Goal: Communication & Community: Answer question/provide support

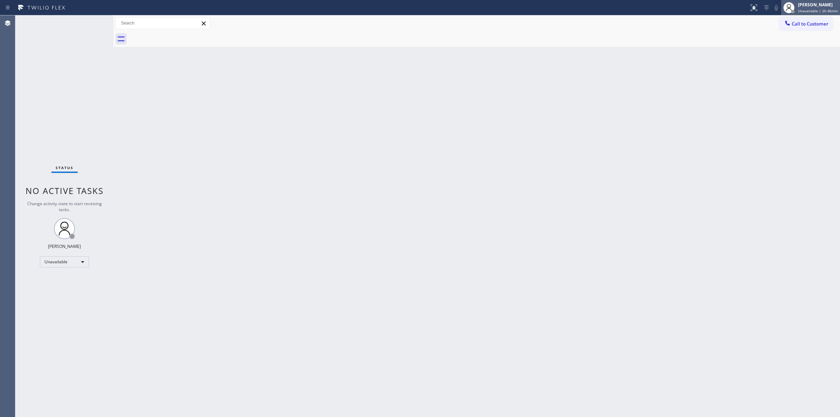
click at [815, 5] on div "[PERSON_NAME]" at bounding box center [818, 5] width 40 height 6
click at [788, 52] on button "Break" at bounding box center [805, 55] width 70 height 9
click at [765, 93] on div "Back to Dashboard Change Sender ID Customers Technicians Select a contact Outbo…" at bounding box center [476, 215] width 726 height 401
click at [790, 9] on div at bounding box center [793, 7] width 15 height 15
click at [786, 49] on button "Unavailable" at bounding box center [805, 46] width 70 height 9
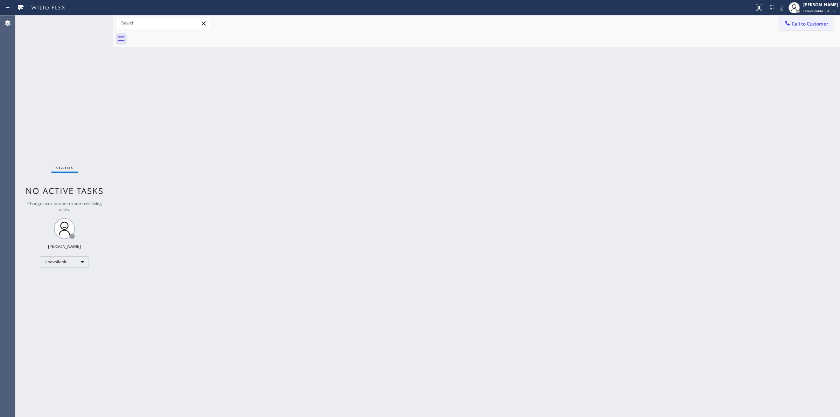
click at [795, 25] on span "Call to Customer" at bounding box center [810, 24] width 37 height 6
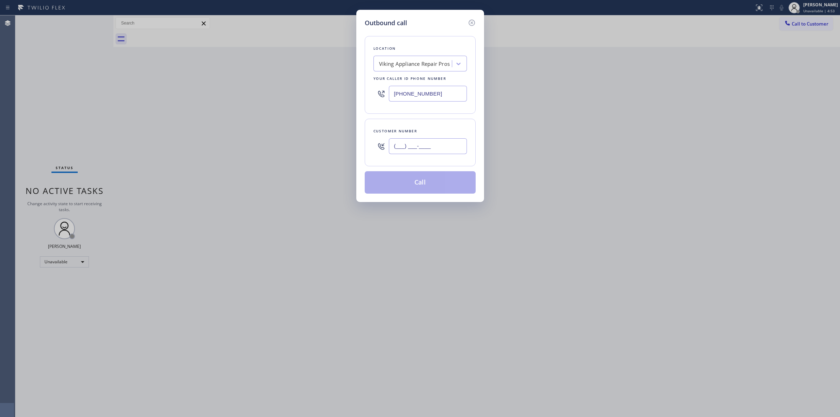
click at [401, 150] on input "(___) ___-____" at bounding box center [428, 146] width 78 height 16
paste input "330) 546-6537"
type input "[PHONE_NUMBER]"
drag, startPoint x: 441, startPoint y: 94, endPoint x: 312, endPoint y: 79, distance: 130.0
click at [312, 79] on div "Outbound call Location Viking Appliance Repair Pros Your caller id phone number…" at bounding box center [420, 208] width 840 height 417
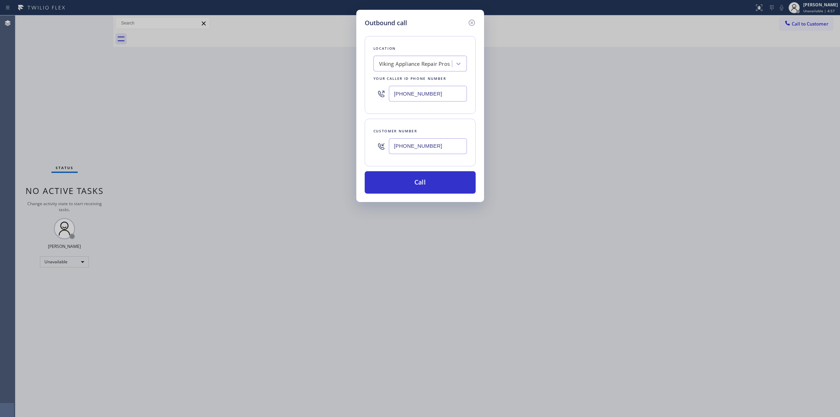
paste input "949) 536-9698"
type input "[PHONE_NUMBER]"
click at [429, 48] on div "Location" at bounding box center [419, 48] width 93 height 7
click at [429, 67] on div "4B2.Paid Wolf Appliance Expert" at bounding box center [415, 64] width 73 height 8
click at [431, 182] on button "Call" at bounding box center [420, 182] width 111 height 22
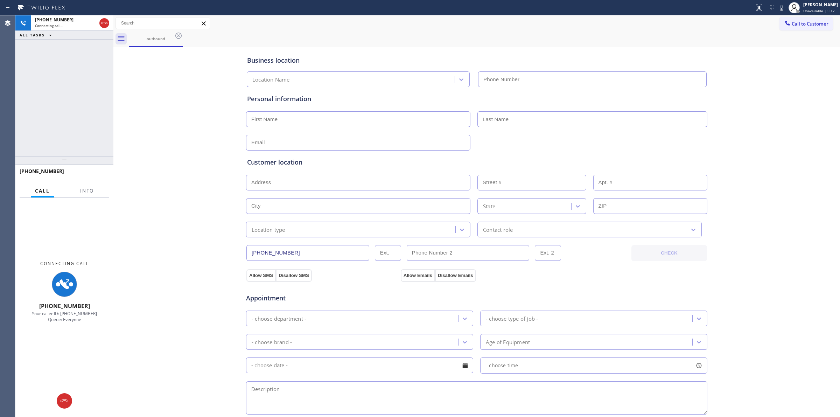
type input "[PHONE_NUMBER]"
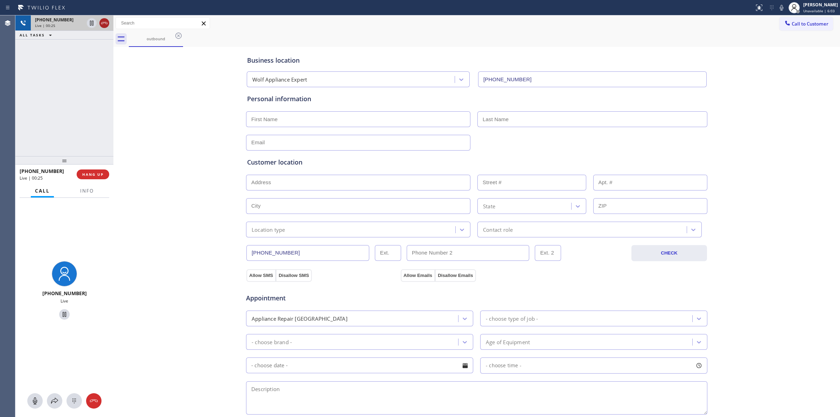
click at [103, 25] on icon at bounding box center [104, 23] width 8 height 8
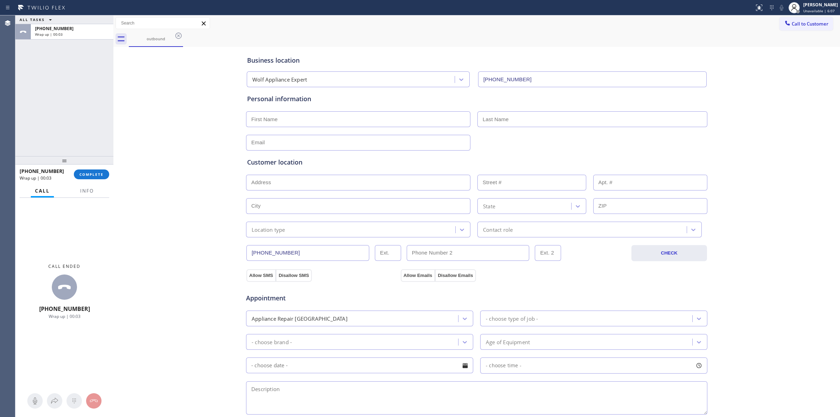
click at [798, 54] on div "Business location Wolf Appliance Expert [PHONE_NUMBER] Personal information Cus…" at bounding box center [476, 288] width 723 height 478
click at [100, 180] on div "[PHONE_NUMBER] Wrap up | 00:06 COMPLETE" at bounding box center [65, 174] width 90 height 18
click at [100, 177] on button "COMPLETE" at bounding box center [91, 174] width 35 height 10
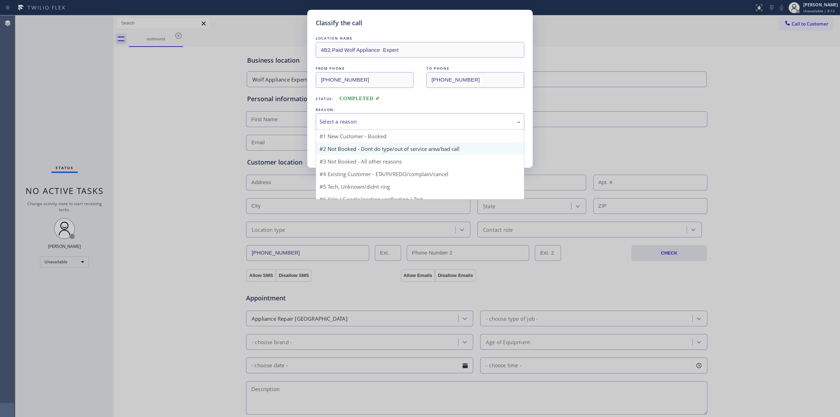
drag, startPoint x: 446, startPoint y: 124, endPoint x: 385, endPoint y: 151, distance: 66.6
click at [444, 124] on div "Select a reason" at bounding box center [419, 122] width 201 height 8
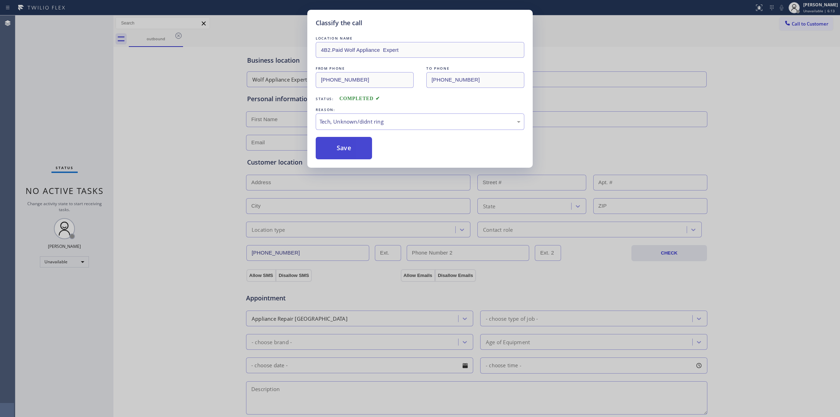
click at [339, 145] on button "Save" at bounding box center [344, 148] width 56 height 22
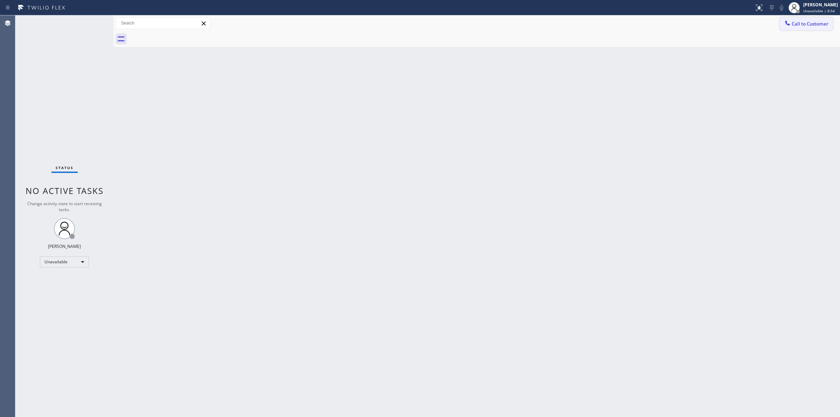
click at [794, 29] on button "Call to Customer" at bounding box center [806, 23] width 54 height 13
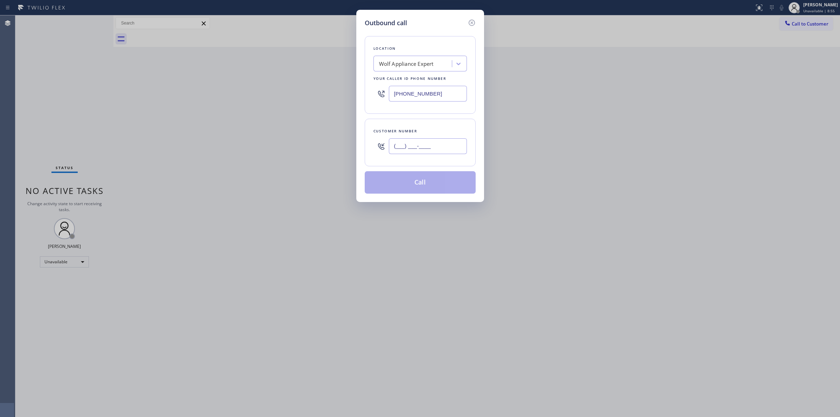
paste input "626) 437-3636"
click at [424, 149] on input "(___) ___-____" at bounding box center [428, 146] width 78 height 16
type input "[PHONE_NUMBER]"
drag, startPoint x: 376, startPoint y: 93, endPoint x: 335, endPoint y: 93, distance: 40.9
click at [338, 93] on div "Outbound call Location Wolf Appliance Expert Your caller id phone number [PHONE…" at bounding box center [420, 208] width 840 height 417
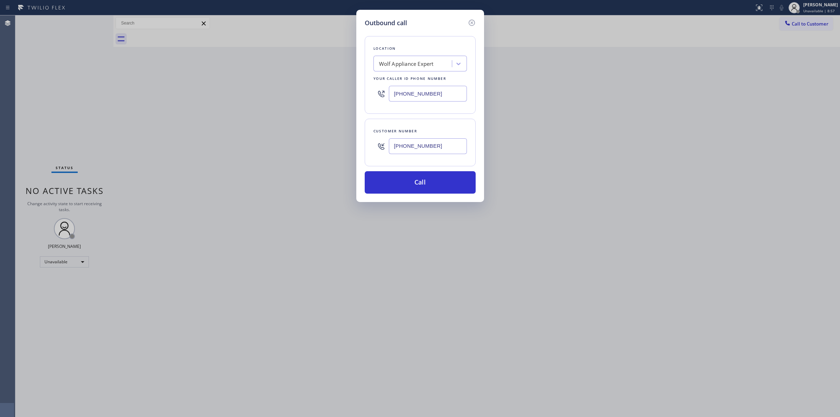
paste input "848) 266-635"
type input "[PHONE_NUMBER]"
click at [438, 181] on button "Call" at bounding box center [420, 182] width 111 height 22
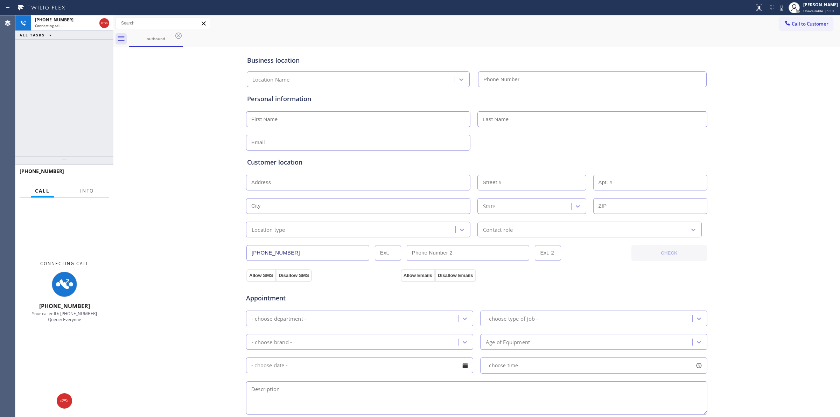
type input "[PHONE_NUMBER]"
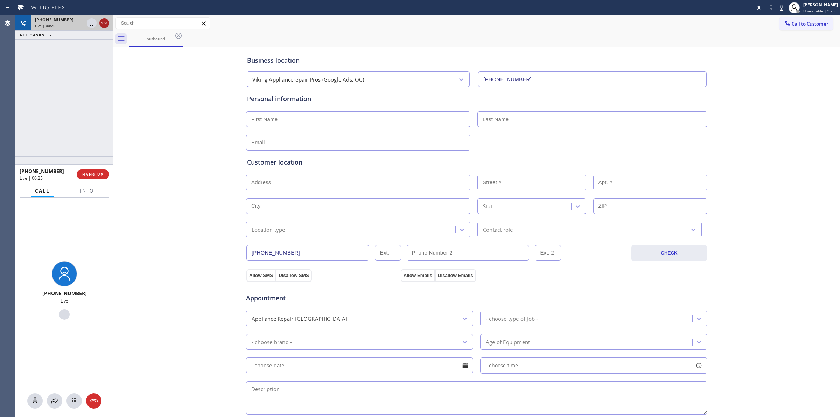
click at [102, 25] on icon at bounding box center [104, 23] width 8 height 8
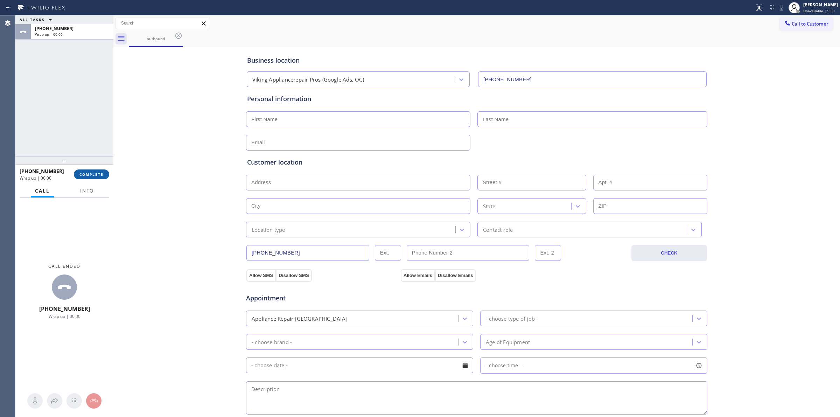
click at [93, 174] on span "COMPLETE" at bounding box center [91, 174] width 24 height 5
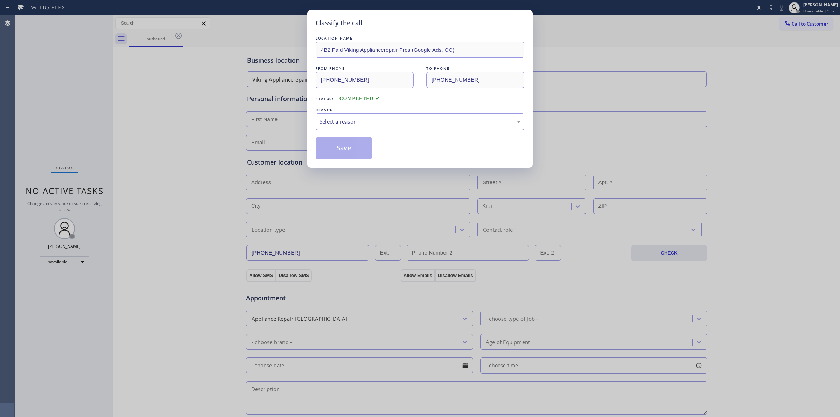
click at [388, 115] on div "Select a reason" at bounding box center [420, 121] width 209 height 16
click at [346, 146] on button "Save" at bounding box center [344, 148] width 56 height 22
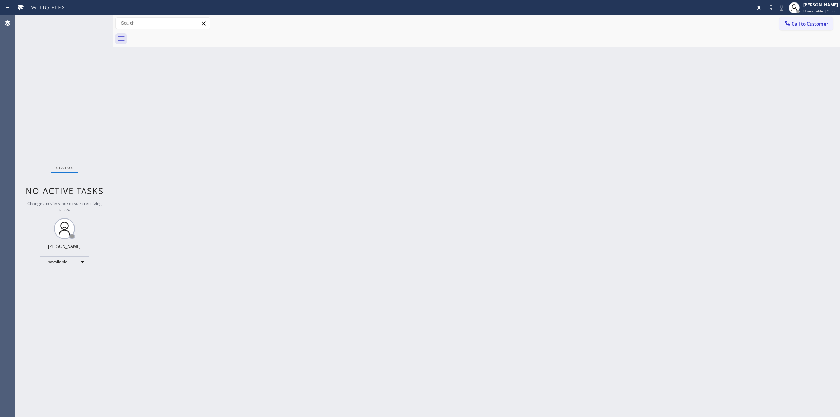
click at [465, 233] on div "Back to Dashboard Change Sender ID Customers Technicians Select a contact Outbo…" at bounding box center [476, 215] width 726 height 401
click at [799, 23] on span "Call to Customer" at bounding box center [810, 24] width 37 height 6
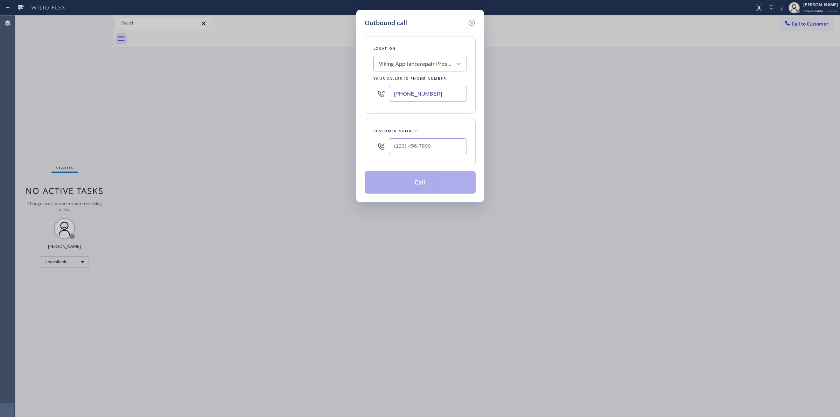
click at [444, 136] on div "Outbound call Location Viking Appliancerepair Pros (Google Ads, OC) Your caller…" at bounding box center [420, 106] width 128 height 192
paste input "330) 546-6537"
click at [435, 140] on input "(___) ___-____" at bounding box center [428, 146] width 78 height 16
type input "[PHONE_NUMBER]"
drag, startPoint x: 439, startPoint y: 96, endPoint x: 319, endPoint y: 93, distance: 120.0
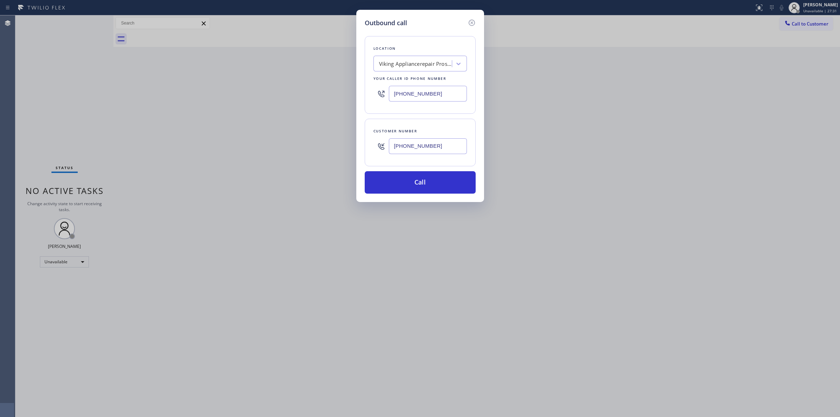
click at [324, 96] on div "Outbound call Location Viking Appliancerepair Pros (Google Ads, OC) Your caller…" at bounding box center [420, 208] width 840 height 417
paste input "949) 536-969"
type input "[PHONE_NUMBER]"
drag, startPoint x: 0, startPoint y: 86, endPoint x: 0, endPoint y: 131, distance: 45.1
drag, startPoint x: 0, startPoint y: 131, endPoint x: 205, endPoint y: 116, distance: 205.3
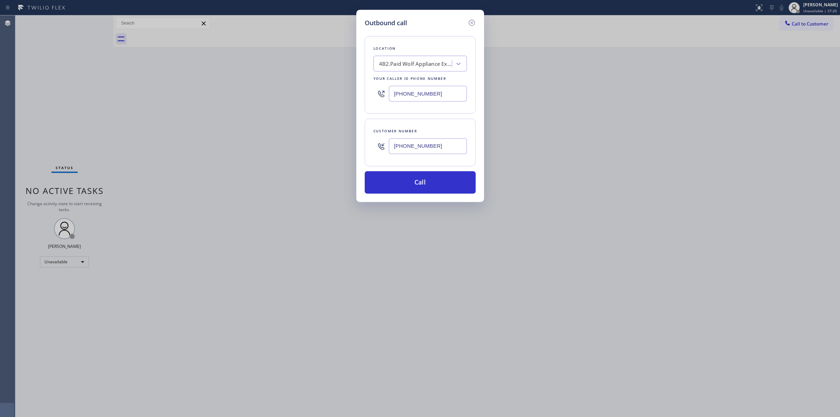
click at [205, 116] on div "Outbound call Location 4B2.Paid Wolf Appliance Expert Your caller id phone numb…" at bounding box center [420, 208] width 840 height 417
drag, startPoint x: 436, startPoint y: 146, endPoint x: 338, endPoint y: 146, distance: 98.0
click at [338, 146] on div "Outbound call Location 4B2.Paid Wolf Appliance Expert Your caller id phone numb…" at bounding box center [420, 208] width 840 height 417
paste input "text"
type input "[PHONE_NUMBER]"
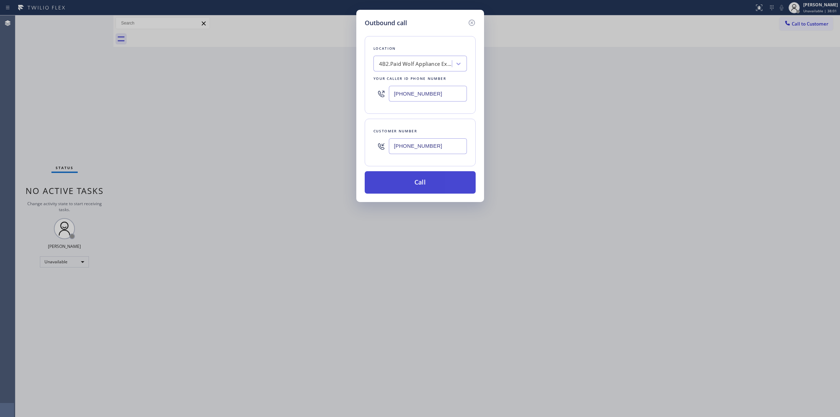
click at [427, 181] on button "Call" at bounding box center [420, 182] width 111 height 22
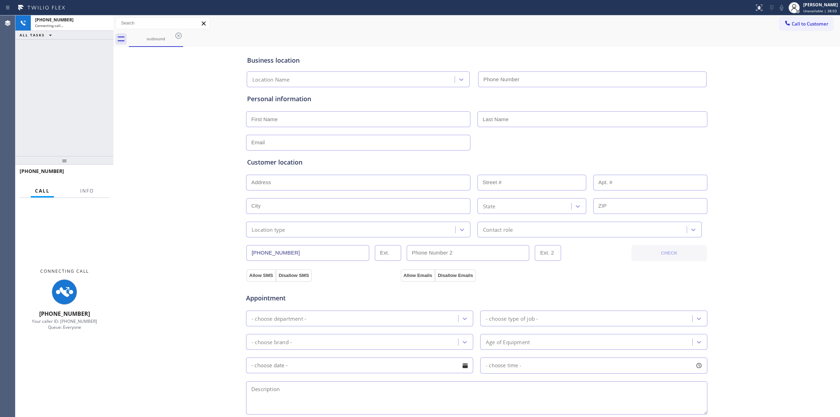
type input "[PHONE_NUMBER]"
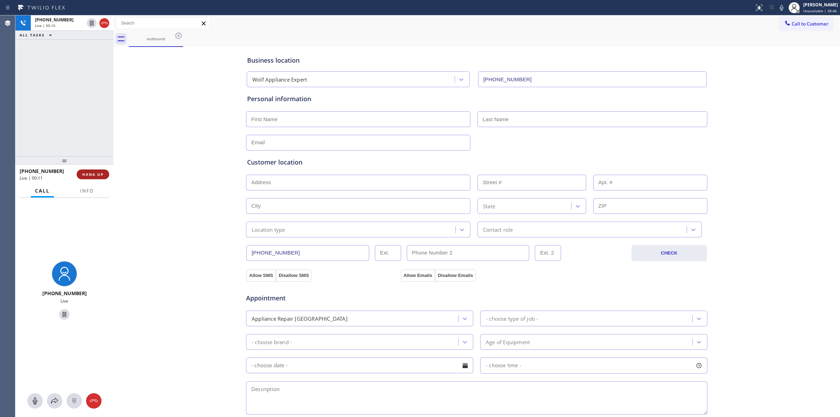
click at [91, 173] on span "HANG UP" at bounding box center [92, 174] width 21 height 5
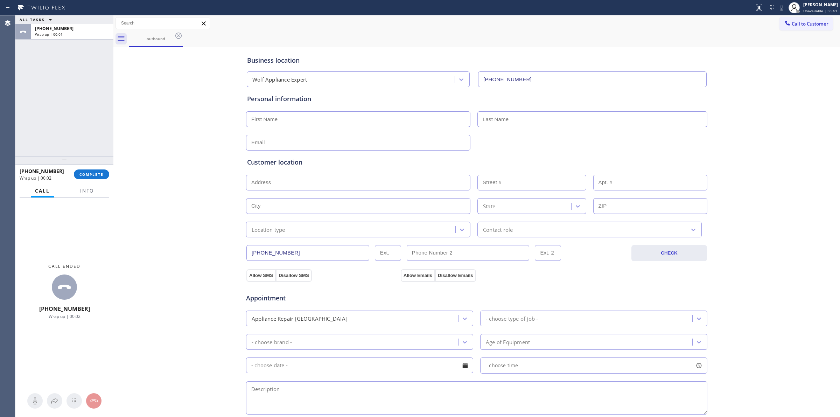
drag, startPoint x: 204, startPoint y: 107, endPoint x: 388, endPoint y: 68, distance: 188.5
click at [214, 107] on div "Business location Wolf Appliance Expert [PHONE_NUMBER] Personal information Cus…" at bounding box center [476, 288] width 723 height 478
click at [800, 23] on span "Call to Customer" at bounding box center [810, 24] width 37 height 6
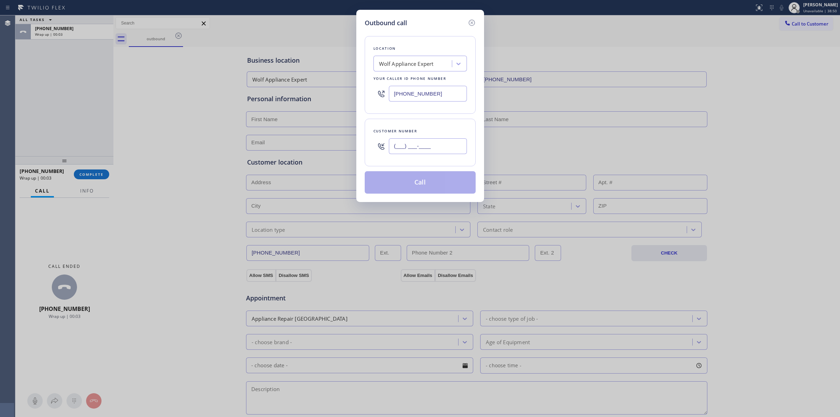
paste input "626) 437-3636"
click at [433, 139] on input "[PHONE_NUMBER]" at bounding box center [428, 146] width 78 height 16
type input "[PHONE_NUMBER]"
drag, startPoint x: 442, startPoint y: 99, endPoint x: 372, endPoint y: 95, distance: 70.1
click at [372, 95] on div "Location Wolf Appliance Expert Your caller id phone number [PHONE_NUMBER]" at bounding box center [420, 75] width 111 height 78
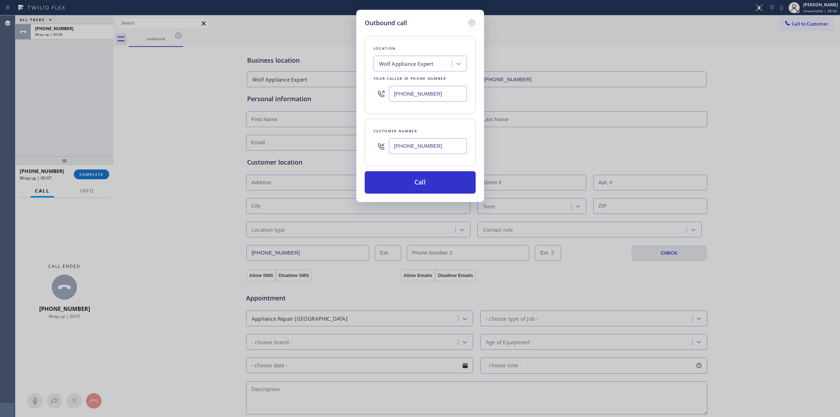
paste input "848) 266-635"
type input "[PHONE_NUMBER]"
click at [419, 190] on button "Call" at bounding box center [420, 182] width 111 height 22
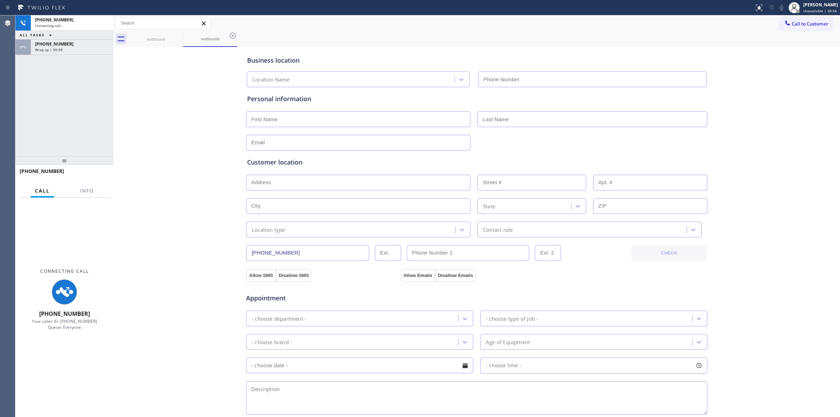
type input "[PHONE_NUMBER]"
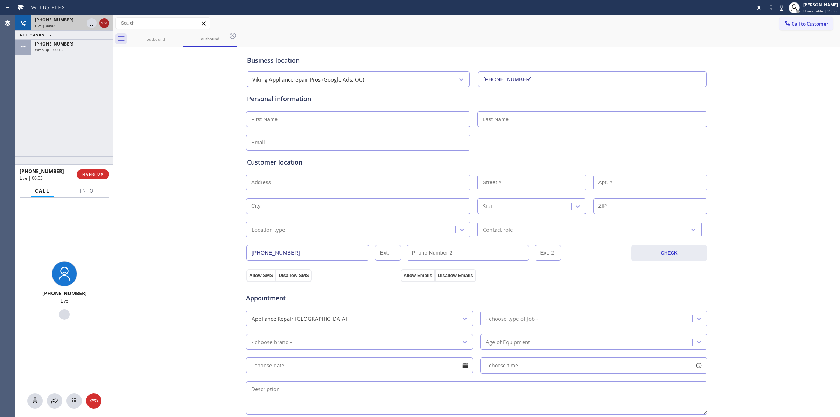
click at [103, 21] on icon at bounding box center [104, 23] width 8 height 8
click at [81, 53] on div "[PHONE_NUMBER] Wrap up | 00:16" at bounding box center [71, 47] width 80 height 15
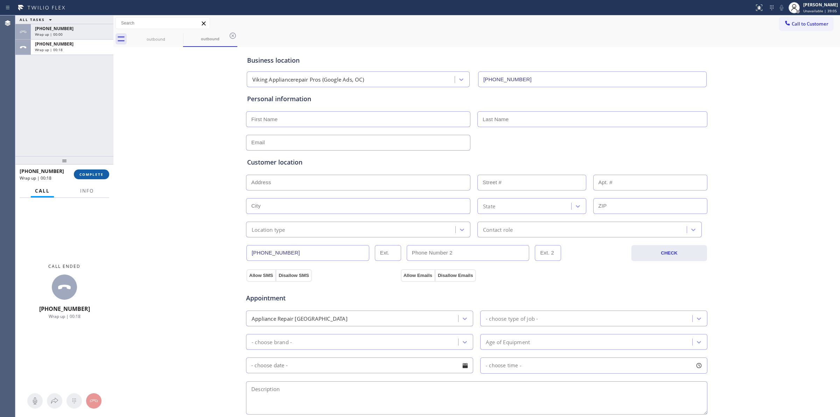
click at [90, 176] on span "COMPLETE" at bounding box center [91, 174] width 24 height 5
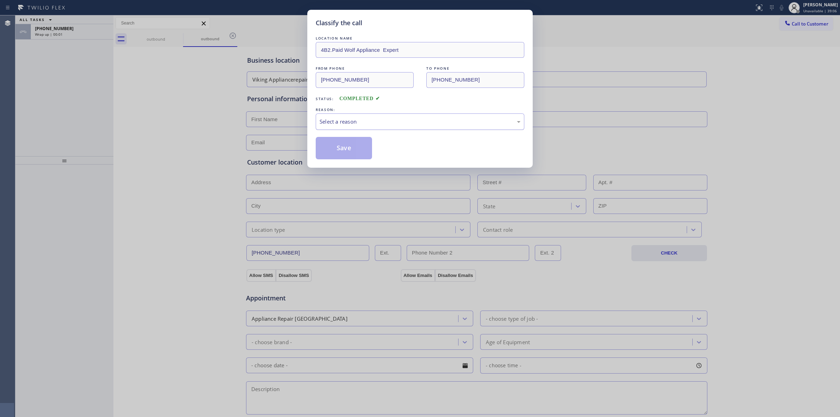
click at [340, 120] on div "Select a reason" at bounding box center [419, 122] width 201 height 8
click at [342, 145] on button "Save" at bounding box center [344, 148] width 56 height 22
click at [64, 29] on div "[PHONE_NUMBER]" at bounding box center [72, 29] width 74 height 6
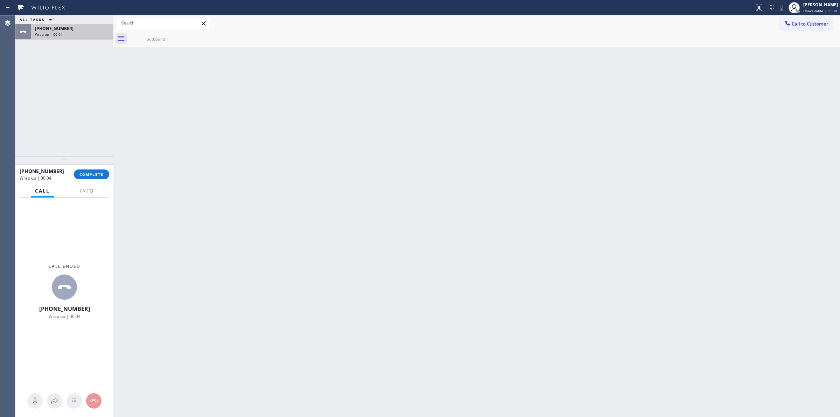
click at [66, 29] on div "[PHONE_NUMBER]" at bounding box center [72, 29] width 74 height 6
click at [97, 176] on span "COMPLETE" at bounding box center [91, 174] width 24 height 5
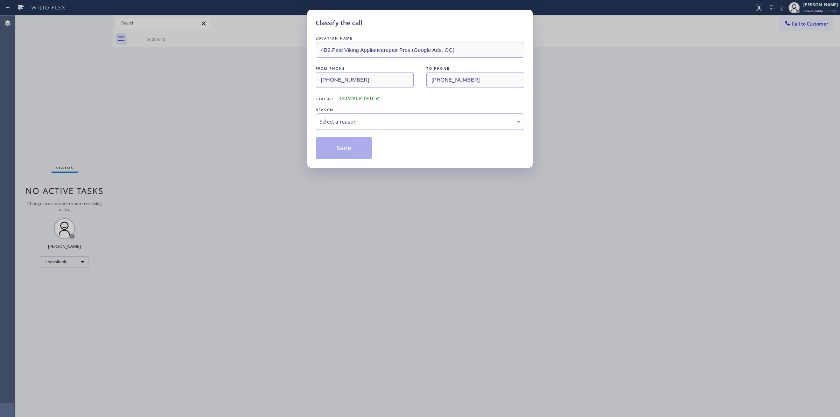
click at [342, 123] on div "Select a reason" at bounding box center [419, 122] width 201 height 8
click at [338, 148] on button "Save" at bounding box center [344, 148] width 56 height 22
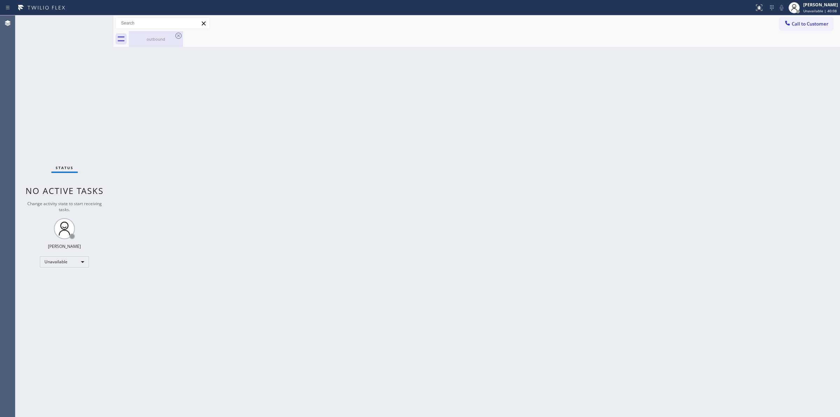
drag, startPoint x: 164, startPoint y: 365, endPoint x: 155, endPoint y: 40, distance: 324.5
click at [155, 40] on div "outbound" at bounding box center [155, 38] width 53 height 5
click at [796, 27] on button "Call to Customer" at bounding box center [806, 23] width 54 height 13
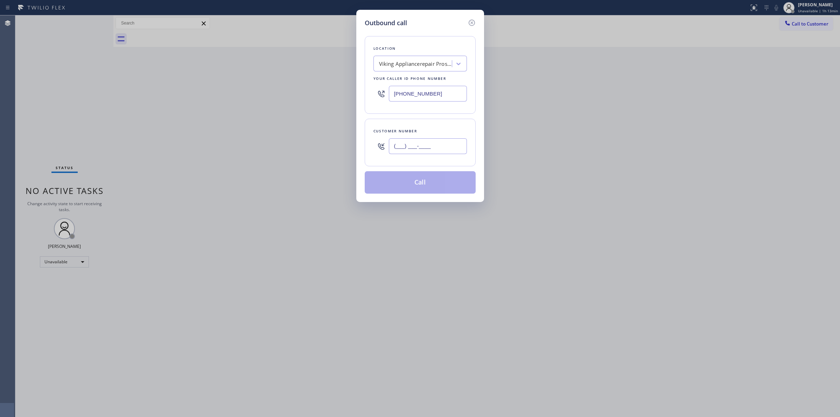
paste input "330) 546-6537"
click at [415, 144] on input "(___) ___-____" at bounding box center [428, 146] width 78 height 16
type input "[PHONE_NUMBER]"
drag, startPoint x: 410, startPoint y: 95, endPoint x: 314, endPoint y: 91, distance: 96.3
click at [338, 94] on div "Outbound call Location Viking Appliancerepair Pros (Google Ads, OC) Your caller…" at bounding box center [420, 208] width 840 height 417
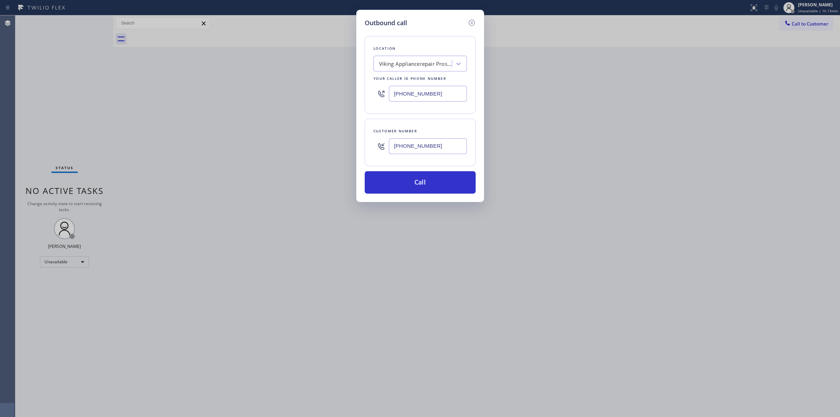
paste input "949) 536-969"
type input "[PHONE_NUMBER]"
click at [446, 149] on input "[PHONE_NUMBER]" at bounding box center [428, 146] width 78 height 16
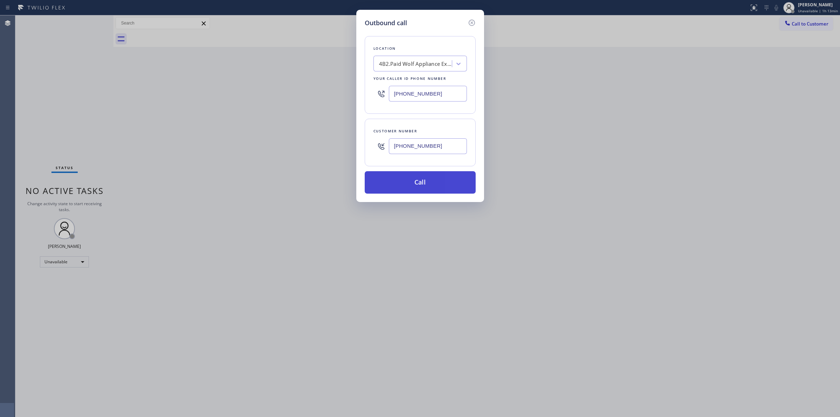
click at [435, 184] on button "Call" at bounding box center [420, 182] width 111 height 22
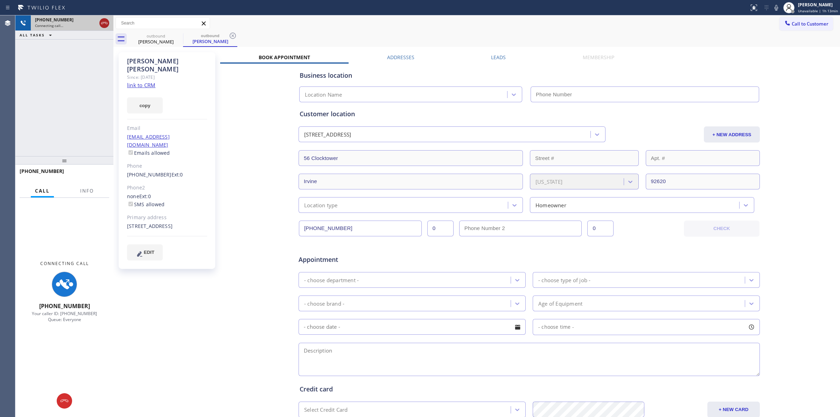
click at [103, 24] on icon at bounding box center [104, 23] width 8 height 8
click at [144, 82] on link "link to CRM" at bounding box center [141, 85] width 28 height 7
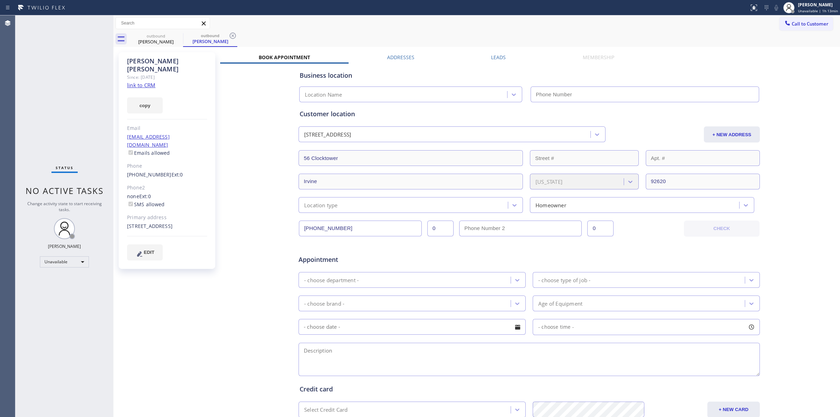
type input "[PHONE_NUMBER]"
click at [175, 37] on icon at bounding box center [178, 35] width 8 height 8
click at [177, 34] on icon at bounding box center [178, 36] width 6 height 6
click at [183, 34] on div "outbound [PERSON_NAME]" at bounding box center [210, 39] width 54 height 16
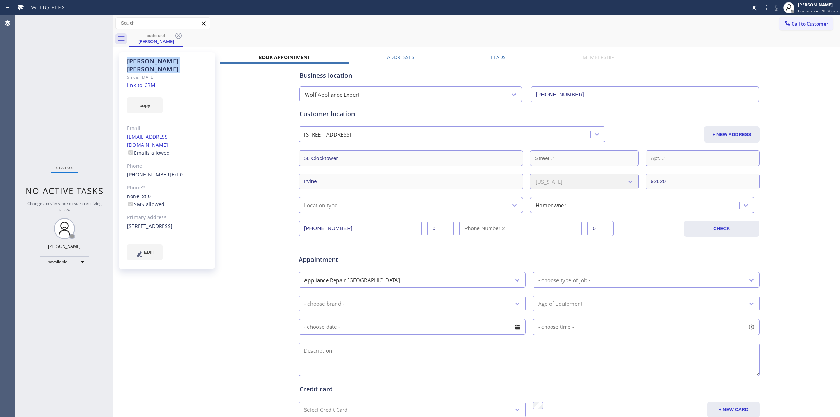
click at [177, 34] on icon at bounding box center [178, 36] width 6 height 6
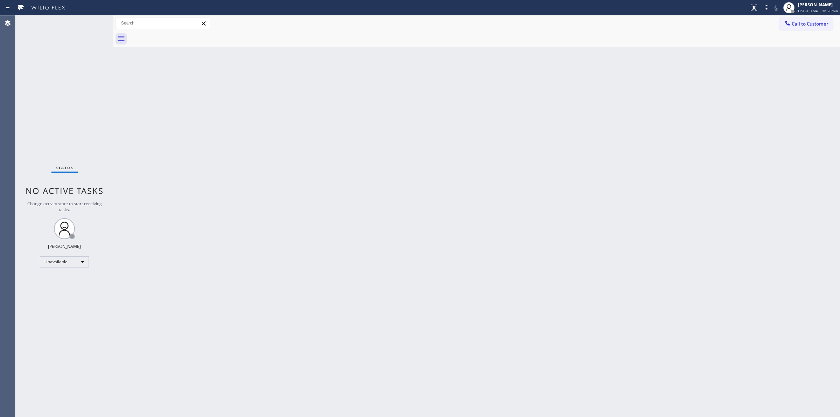
drag, startPoint x: 177, startPoint y: 34, endPoint x: 506, endPoint y: 34, distance: 328.9
click at [179, 34] on div at bounding box center [484, 39] width 711 height 16
click at [788, 21] on icon at bounding box center [787, 23] width 7 height 7
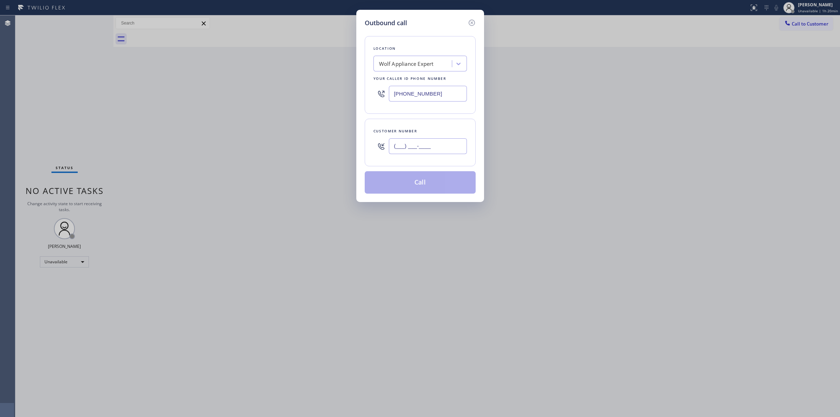
click at [420, 147] on input "(___) ___-____" at bounding box center [428, 146] width 78 height 16
paste input "763) 439"
click at [448, 140] on input "(763) 439-____" at bounding box center [428, 146] width 78 height 16
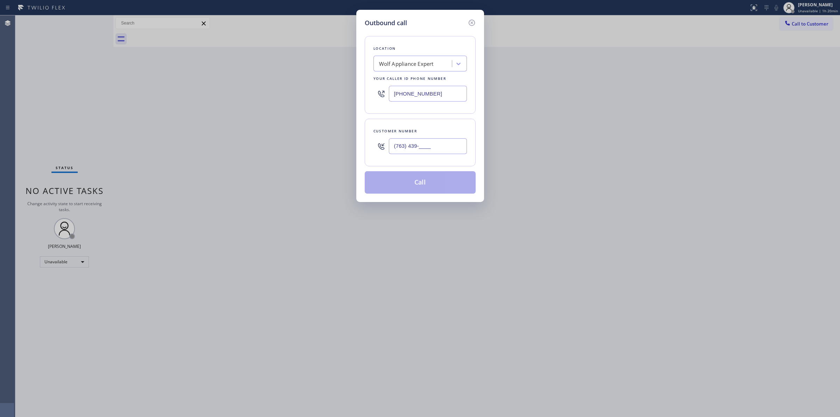
paste input "626) 437-3636"
type input "[PHONE_NUMBER]"
drag, startPoint x: 440, startPoint y: 99, endPoint x: 321, endPoint y: 87, distance: 119.5
click at [356, 92] on div "Outbound call Location Wolf Appliance Expert Your caller id phone number [PHONE…" at bounding box center [420, 208] width 840 height 417
paste input "266) ___-____"
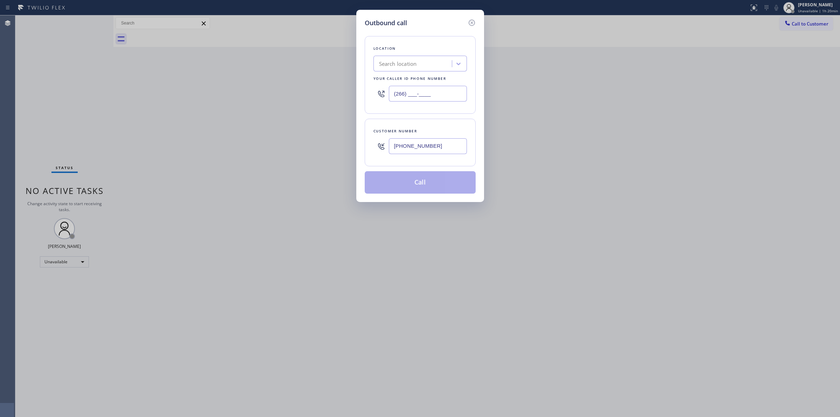
drag, startPoint x: 444, startPoint y: 88, endPoint x: 297, endPoint y: 74, distance: 146.9
click at [300, 75] on div "Outbound call Location Search location Your caller id phone number (266) ___-__…" at bounding box center [420, 208] width 840 height 417
paste input "848) 266-6358"
type input "[PHONE_NUMBER]"
click at [436, 183] on button "Call" at bounding box center [420, 182] width 111 height 22
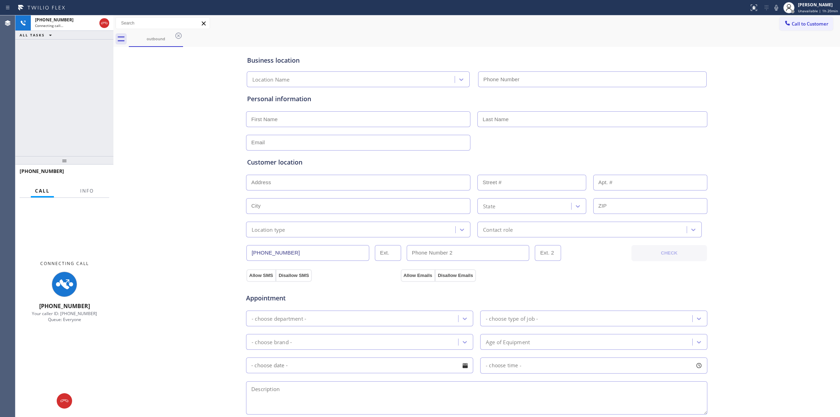
type input "[PHONE_NUMBER]"
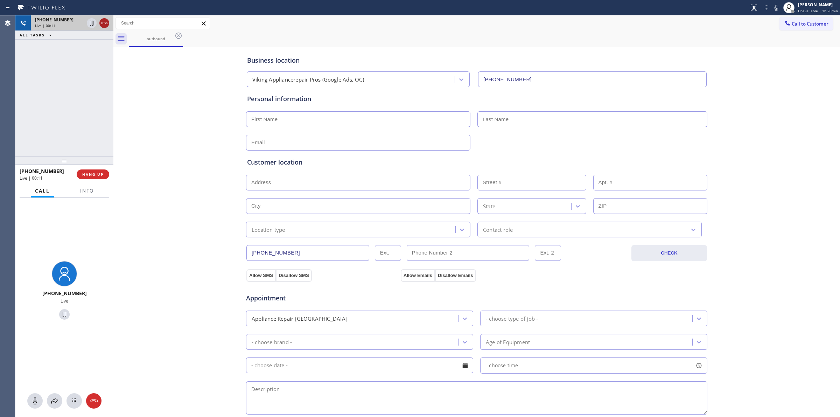
click at [101, 27] on icon at bounding box center [104, 23] width 8 height 8
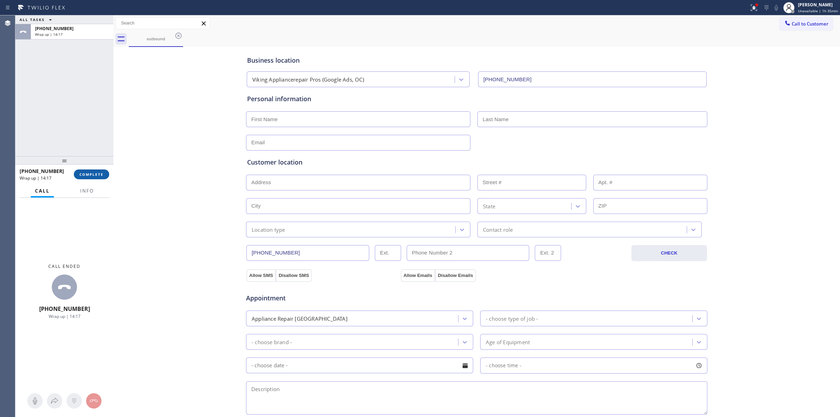
click at [91, 177] on button "COMPLETE" at bounding box center [91, 174] width 35 height 10
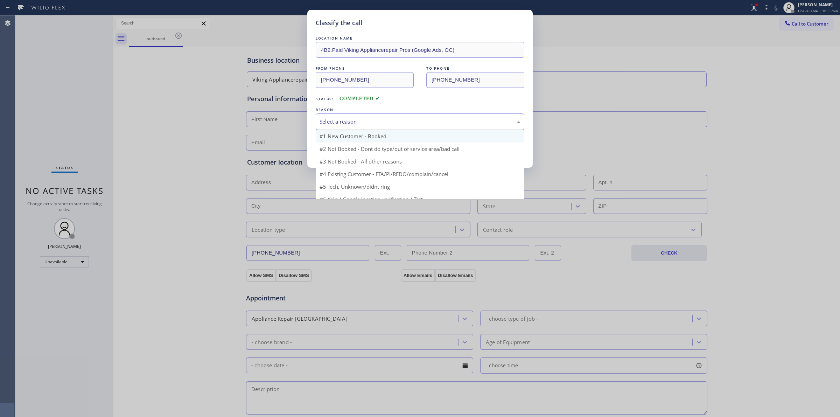
click at [361, 120] on div "Select a reason" at bounding box center [419, 122] width 201 height 8
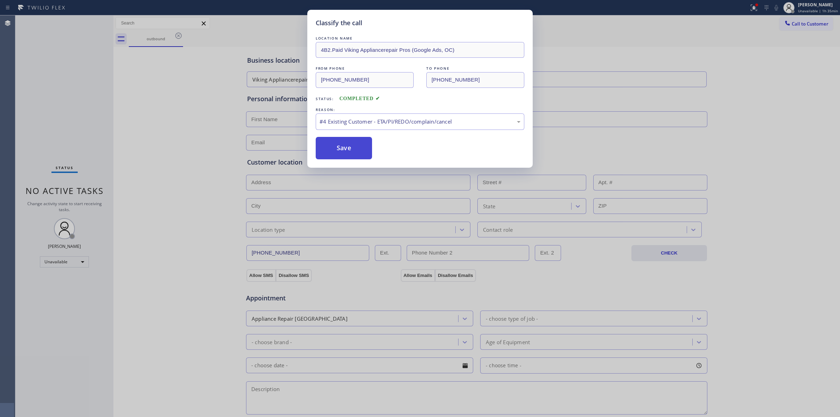
drag, startPoint x: 362, startPoint y: 174, endPoint x: 356, endPoint y: 137, distance: 37.0
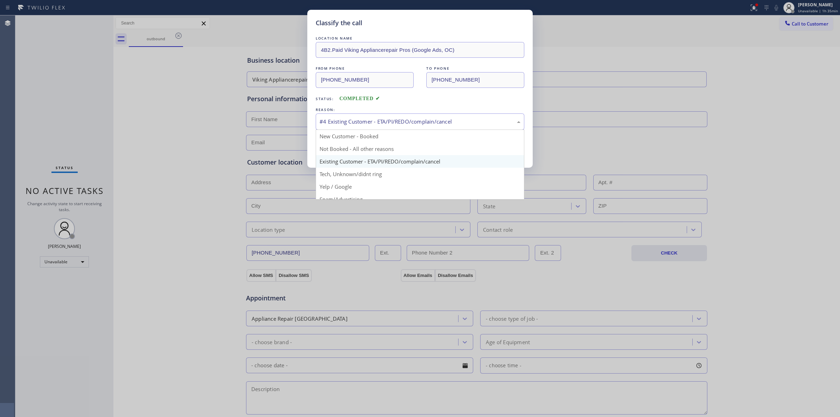
click at [356, 126] on div "#4 Existing Customer - ETA/PI/REDO/complain/cancel" at bounding box center [420, 121] width 209 height 16
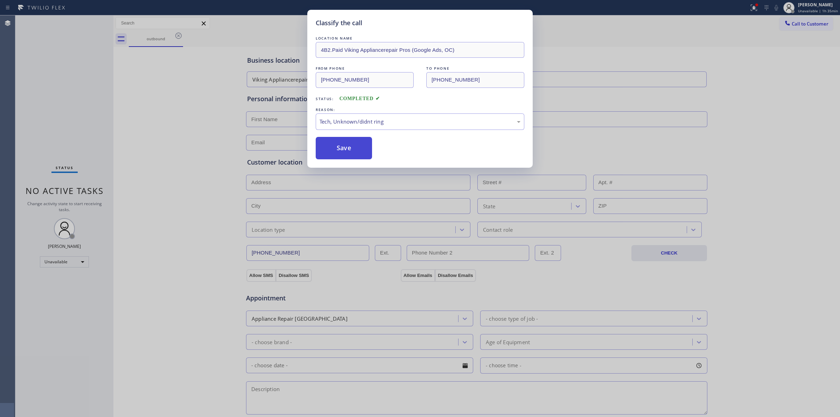
click at [347, 141] on button "Save" at bounding box center [344, 148] width 56 height 22
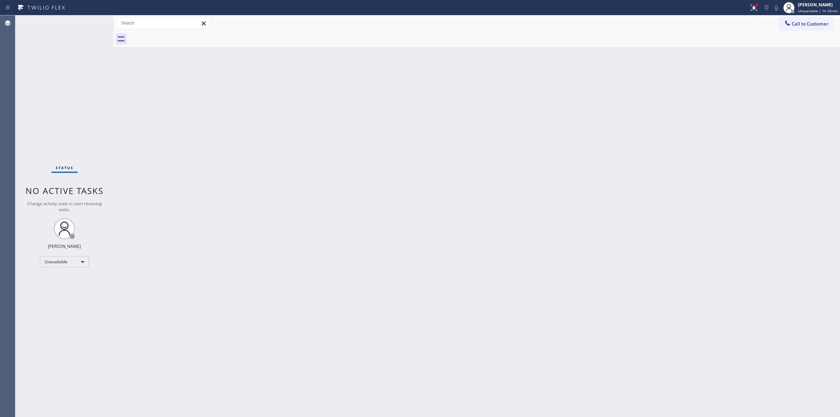
click at [550, 82] on div "Back to Dashboard Change Sender ID Customers Technicians Select a contact Outbo…" at bounding box center [476, 215] width 726 height 401
click at [802, 24] on span "Call to Customer" at bounding box center [810, 24] width 37 height 6
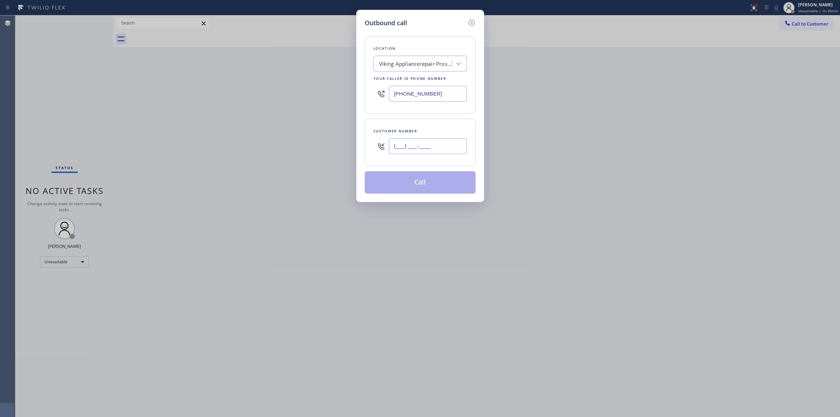
click at [447, 150] on input "(___) ___-____" at bounding box center [428, 146] width 78 height 16
paste input "323) 356-6635"
type input "[PHONE_NUMBER]"
drag, startPoint x: 449, startPoint y: 97, endPoint x: 317, endPoint y: 93, distance: 132.0
click at [319, 93] on div "Outbound call Location Viking Appliancerepair Pros (Google Ads, OC) Your caller…" at bounding box center [420, 208] width 840 height 417
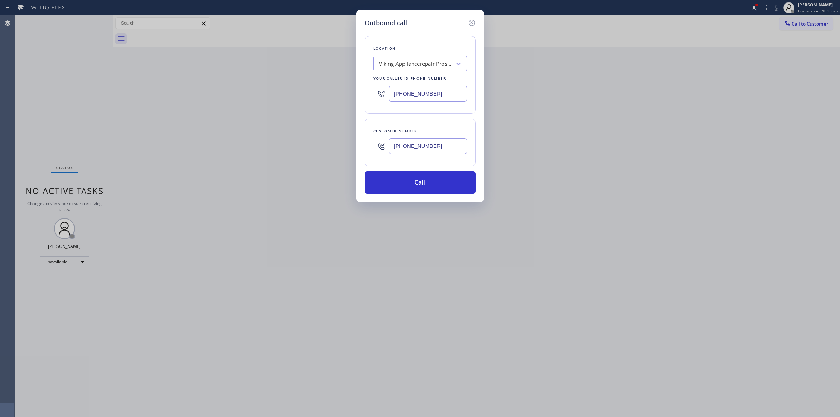
paste input "562) 414-6833"
type input "[PHONE_NUMBER]"
click at [421, 180] on button "Call" at bounding box center [420, 182] width 111 height 22
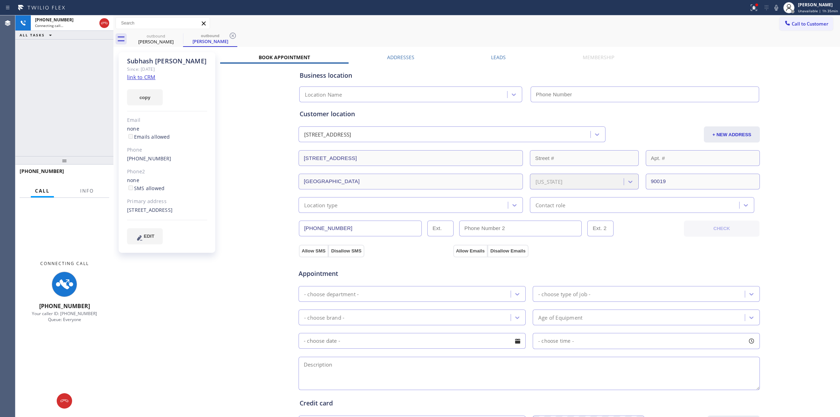
type input "[PHONE_NUMBER]"
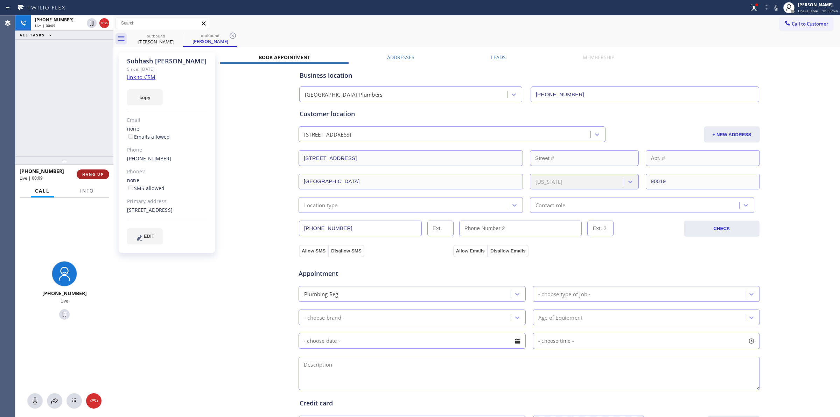
click at [99, 178] on button "HANG UP" at bounding box center [93, 174] width 33 height 10
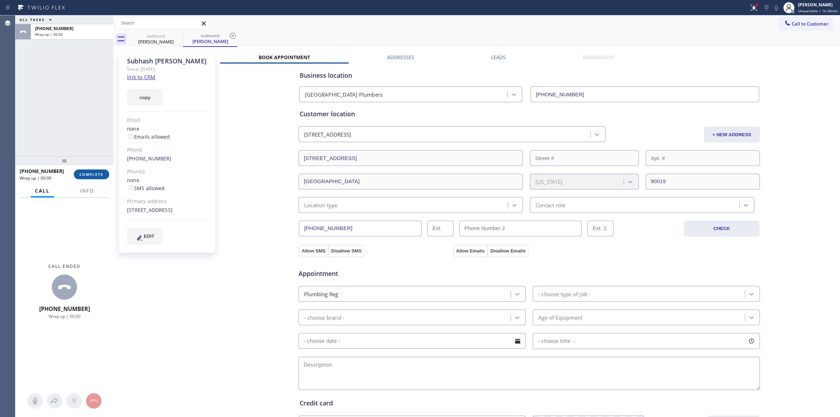
click at [99, 176] on span "COMPLETE" at bounding box center [91, 174] width 24 height 5
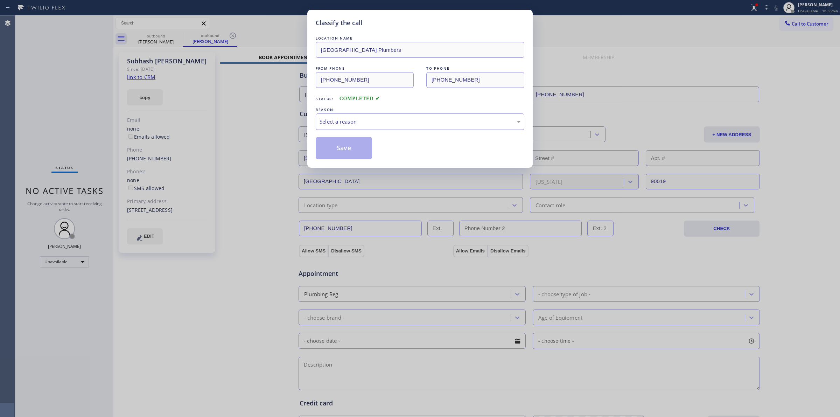
click at [375, 123] on div "Select a reason" at bounding box center [419, 122] width 201 height 8
click at [345, 154] on button "Save" at bounding box center [344, 148] width 56 height 22
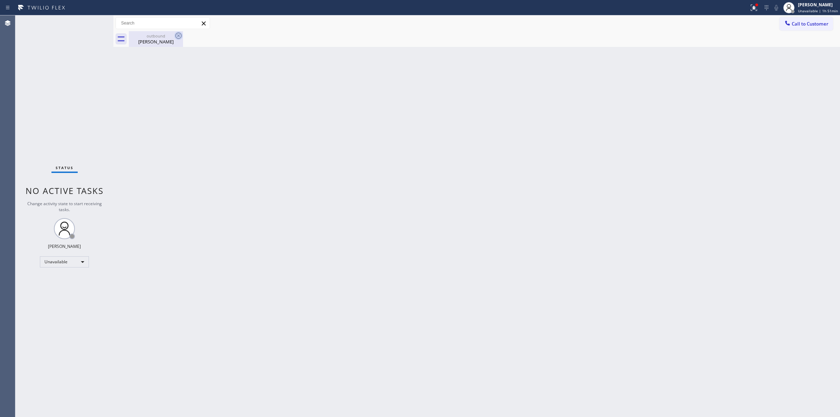
click at [174, 39] on icon at bounding box center [178, 35] width 8 height 8
click at [182, 35] on icon at bounding box center [178, 35] width 8 height 8
click at [177, 34] on icon at bounding box center [178, 35] width 8 height 8
drag, startPoint x: 169, startPoint y: 35, endPoint x: 177, endPoint y: 35, distance: 8.4
click at [169, 34] on div "outbound" at bounding box center [155, 35] width 53 height 5
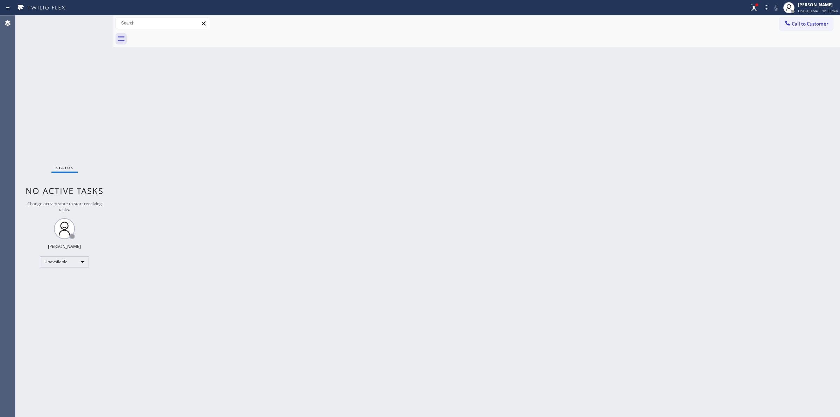
click at [177, 35] on div at bounding box center [484, 39] width 711 height 16
click at [826, 4] on div "[PERSON_NAME]" at bounding box center [818, 5] width 40 height 6
drag, startPoint x: 787, startPoint y: 50, endPoint x: 787, endPoint y: 54, distance: 3.8
click at [787, 54] on ul "Set your status Offline Available Unavailable Break Log out" at bounding box center [805, 45] width 70 height 61
click at [787, 54] on button "Break" at bounding box center [805, 55] width 70 height 9
